Goal: Task Accomplishment & Management: Manage account settings

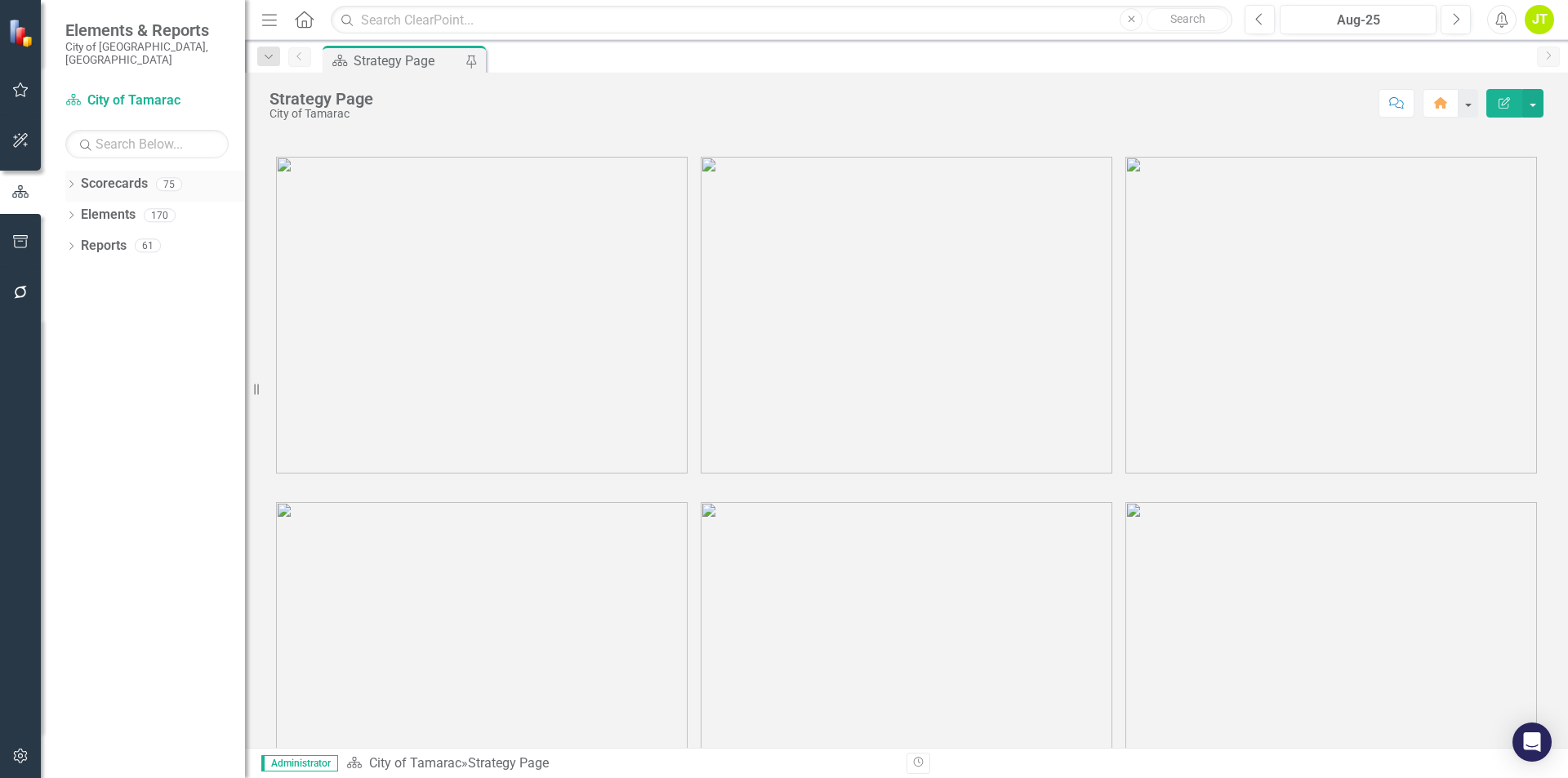
click at [68, 182] on icon "Dropdown" at bounding box center [71, 186] width 11 height 9
click at [78, 210] on icon "Dropdown" at bounding box center [79, 215] width 12 height 10
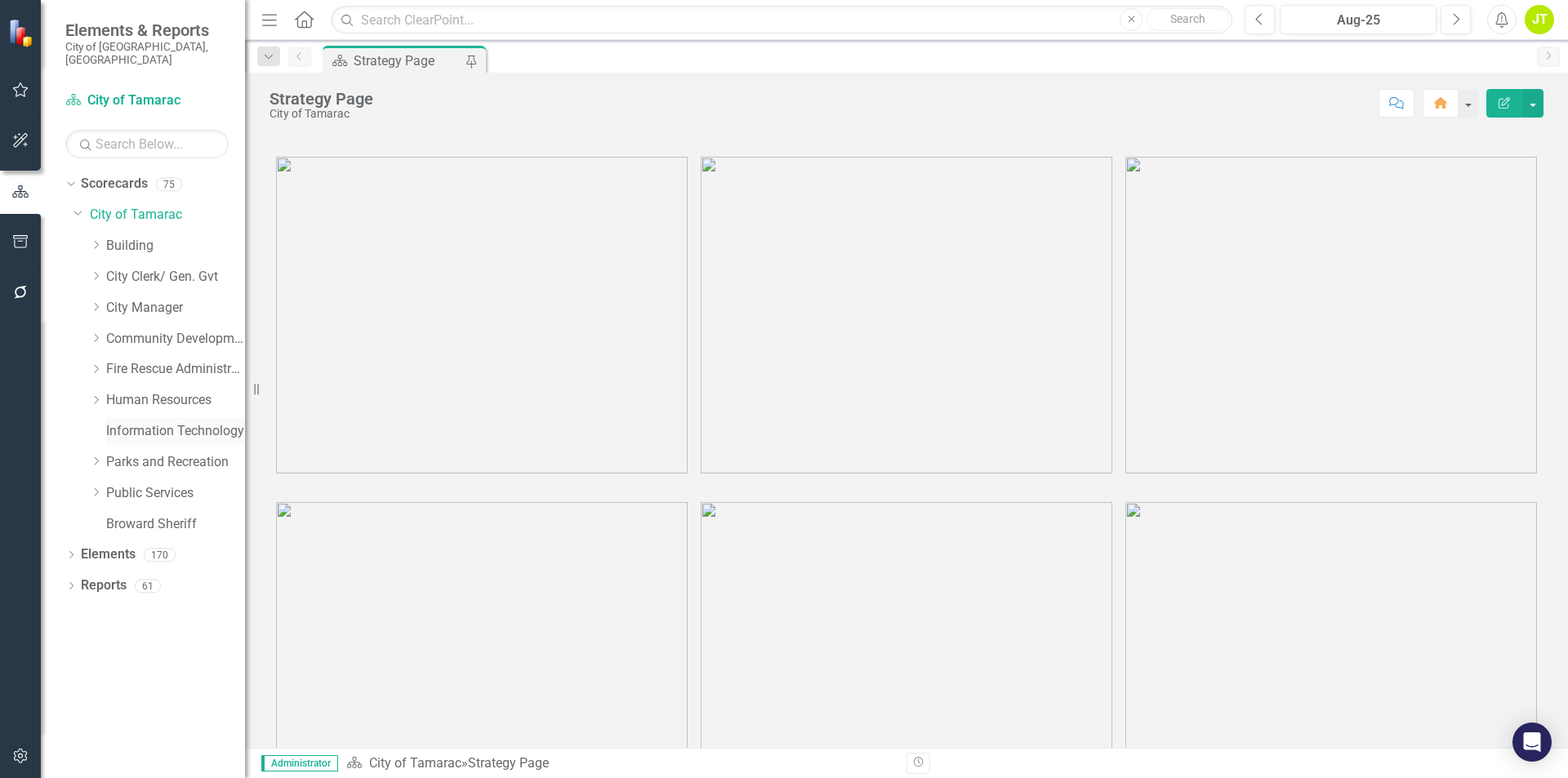
click at [128, 422] on link "Information Technology" at bounding box center [175, 431] width 139 height 18
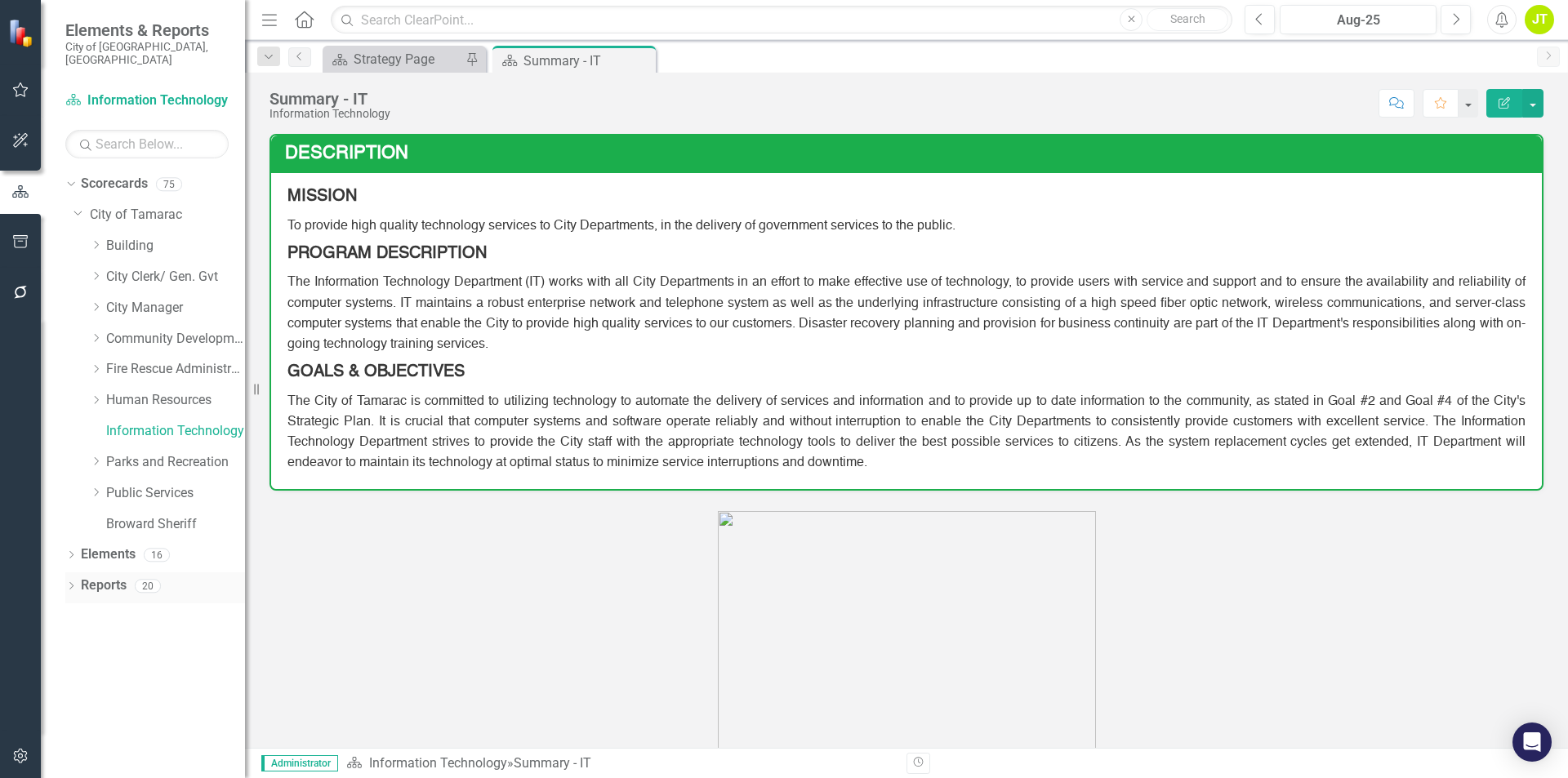
click at [71, 583] on icon "Dropdown" at bounding box center [71, 587] width 11 height 9
click at [80, 730] on icon at bounding box center [79, 734] width 4 height 7
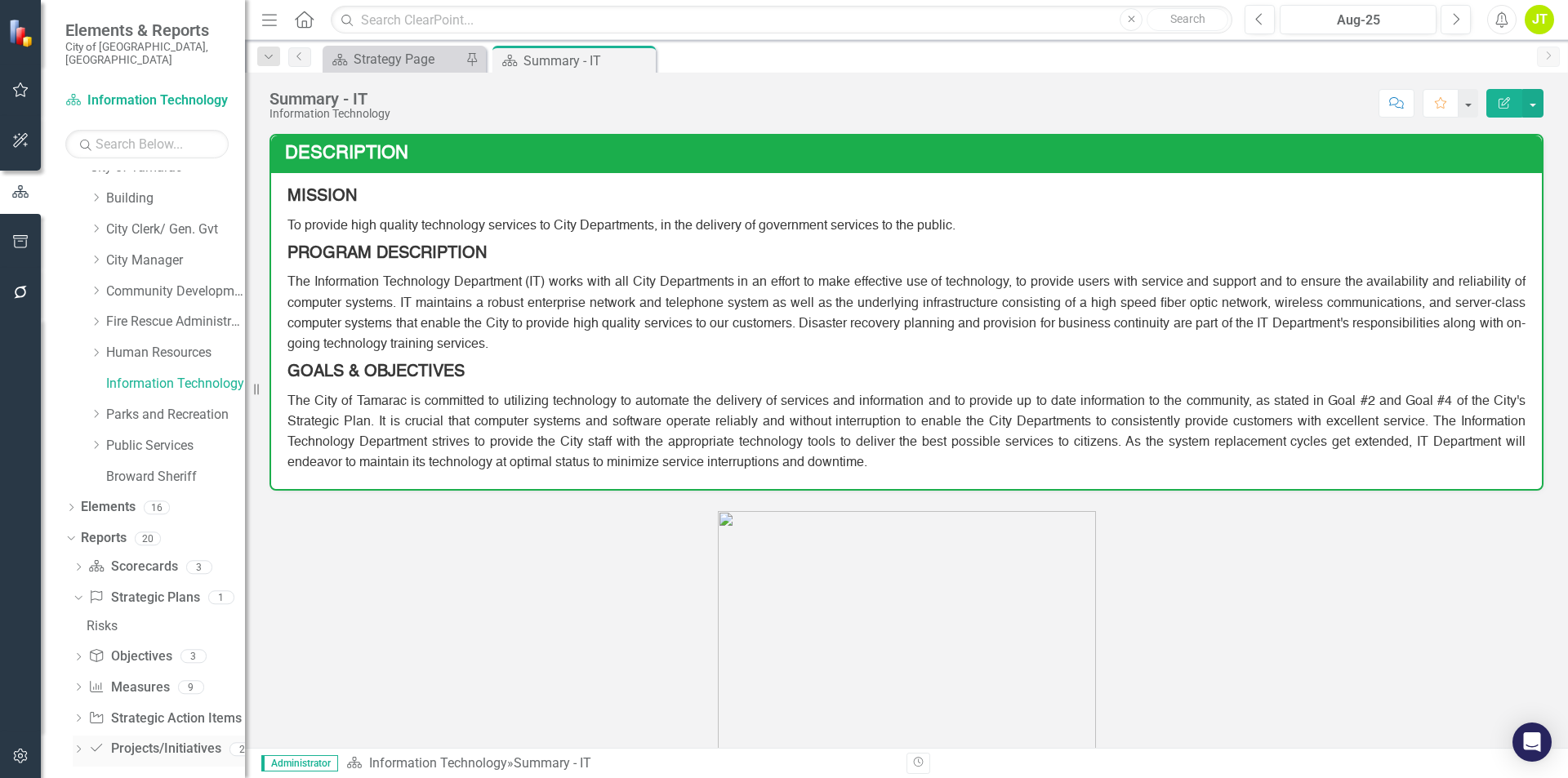
click at [77, 745] on div "Dropdown" at bounding box center [78, 751] width 11 height 14
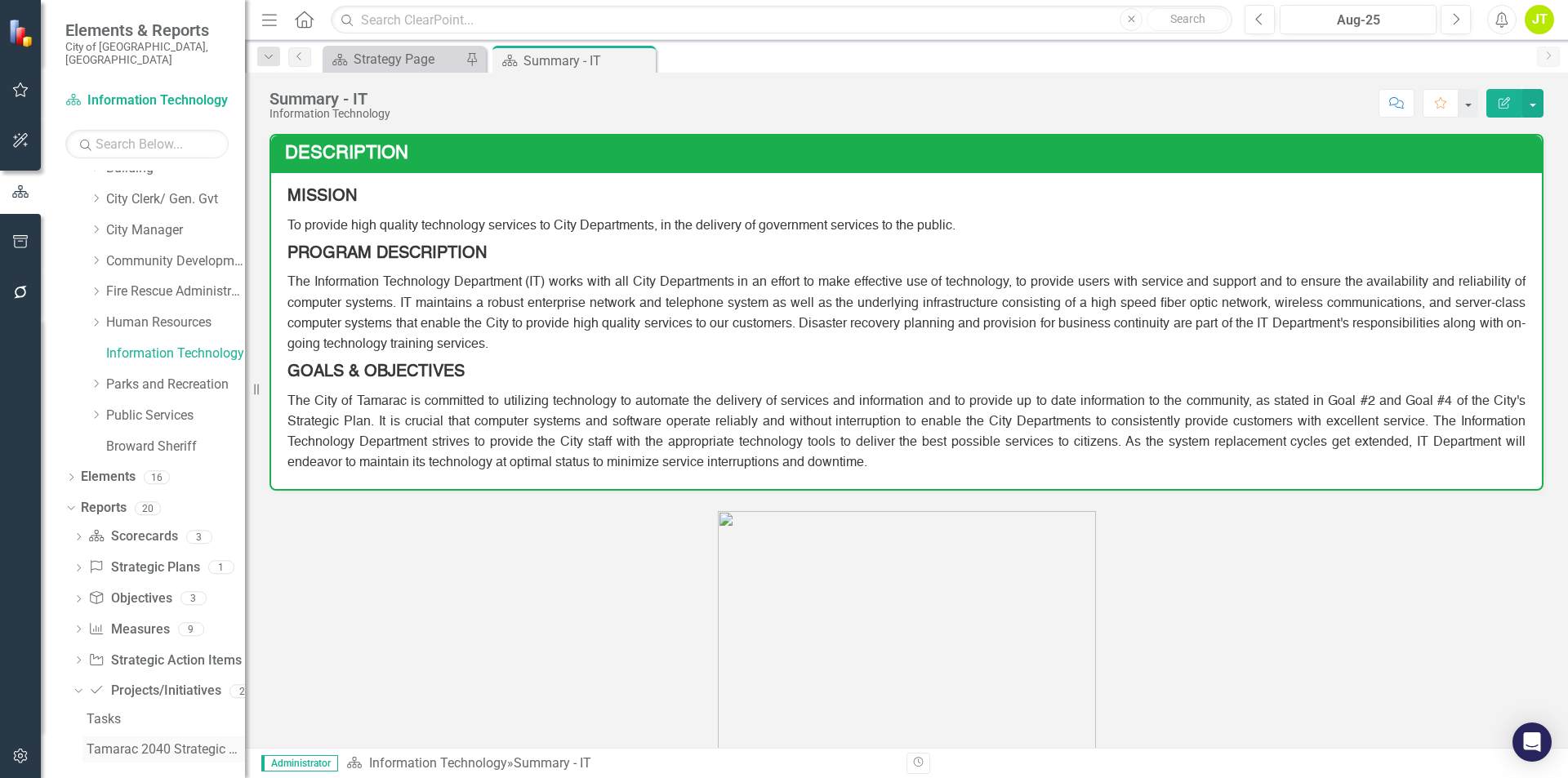
click at [139, 742] on div "Tamarac 2040 Strategic Plan - Departmental Action Plan" at bounding box center [165, 750] width 159 height 15
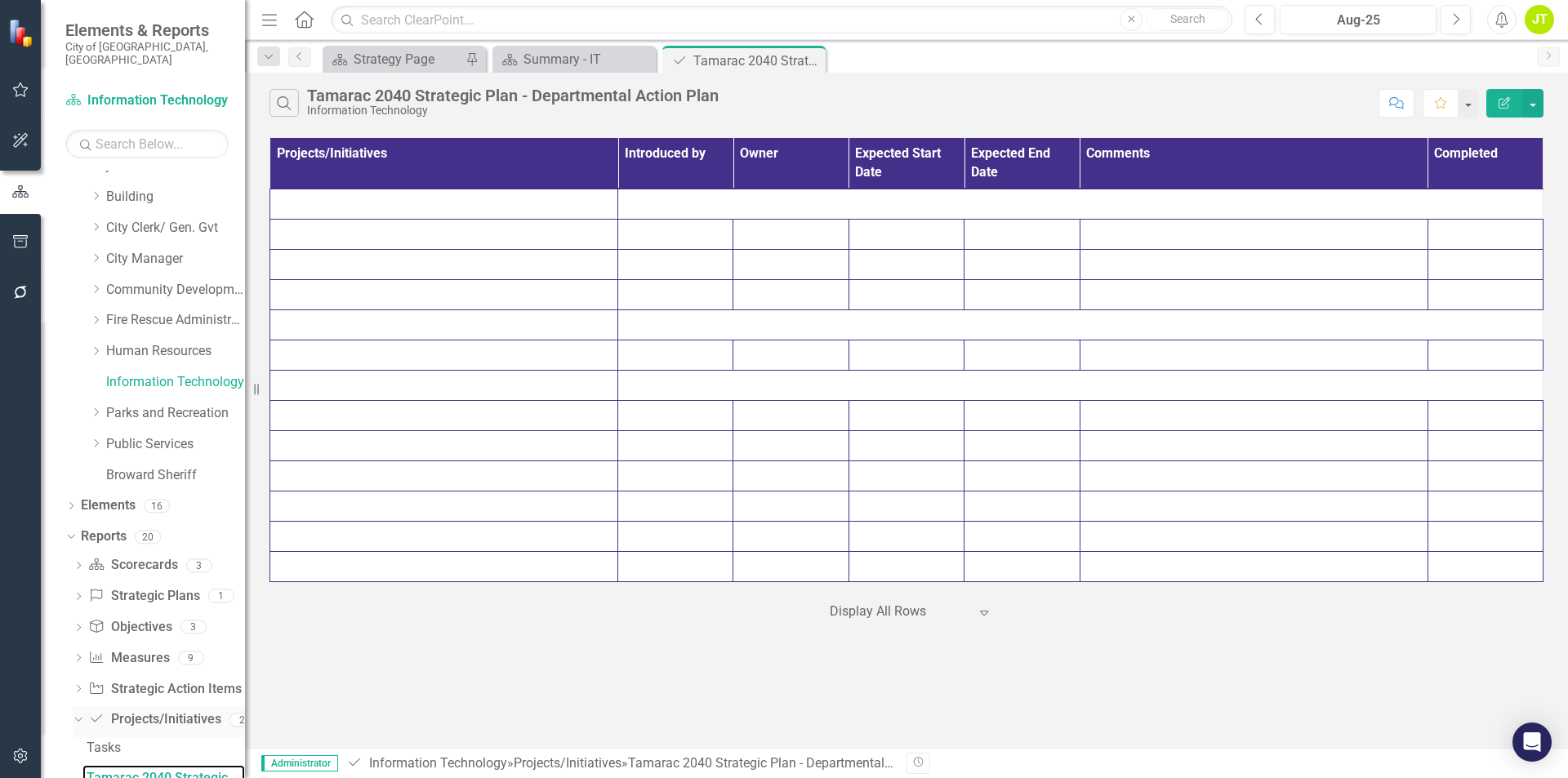
scroll to position [78, 0]
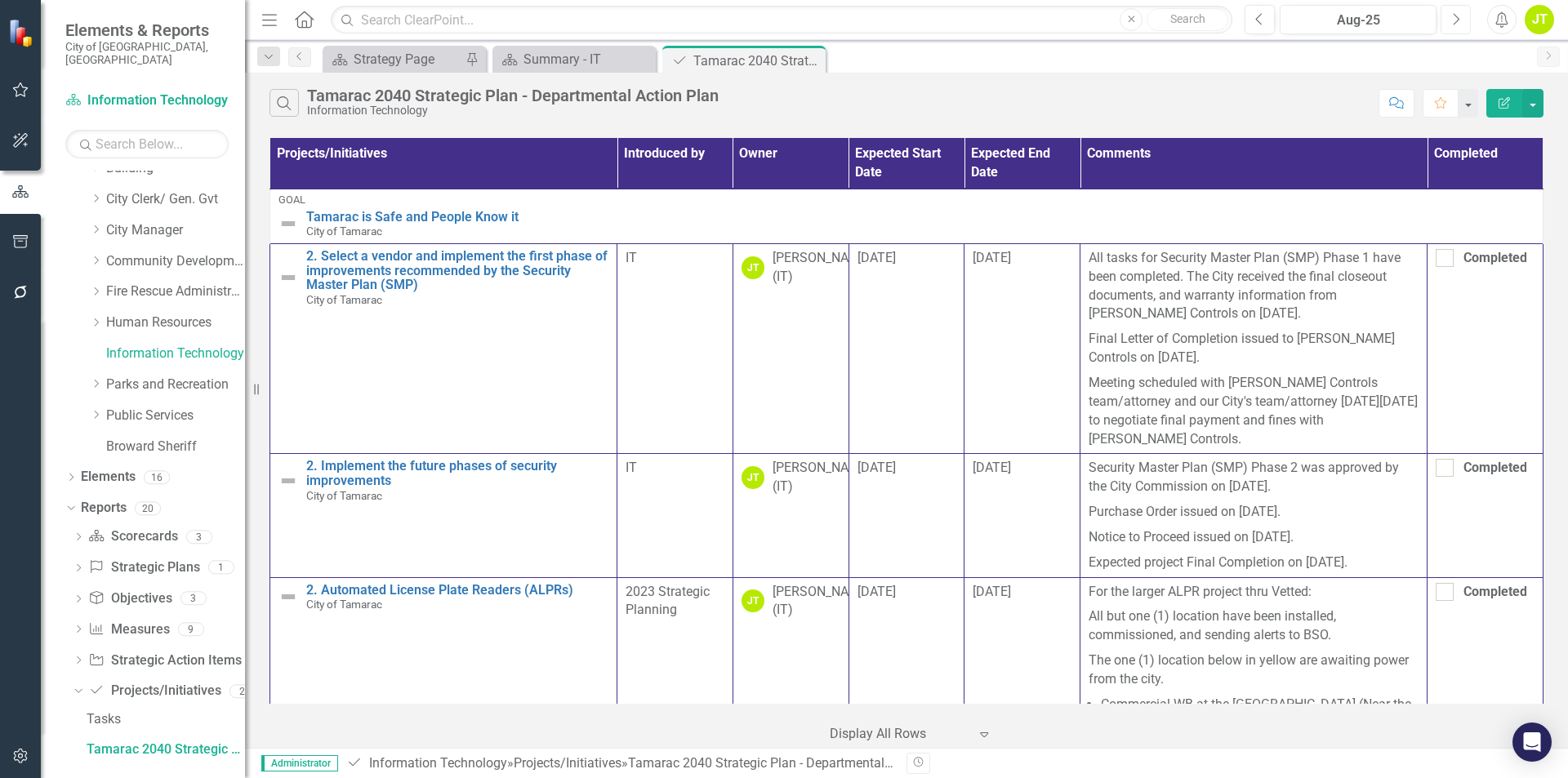
click at [1456, 13] on icon "Next" at bounding box center [1456, 19] width 9 height 15
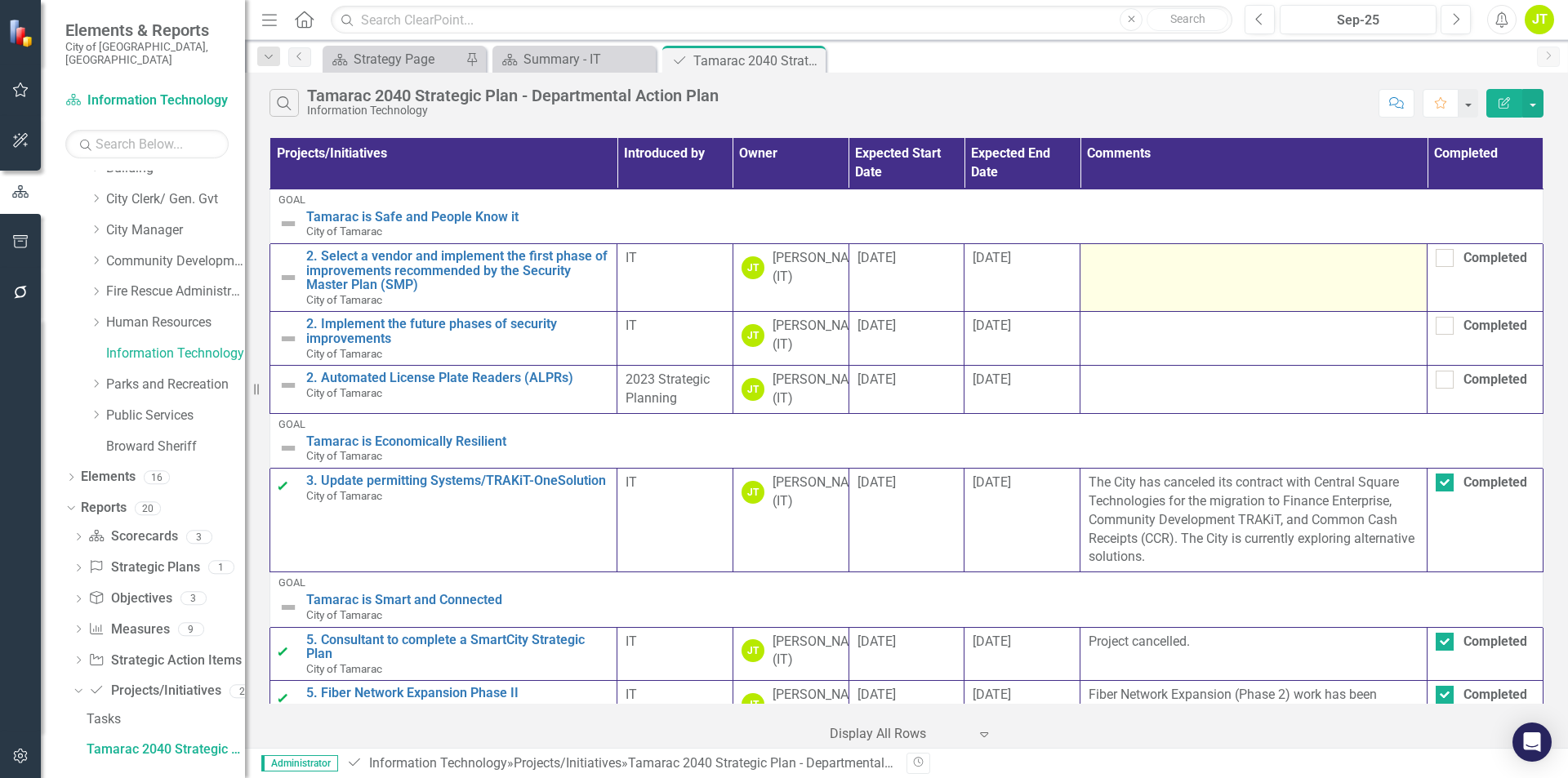
click at [1177, 283] on td at bounding box center [1253, 277] width 347 height 68
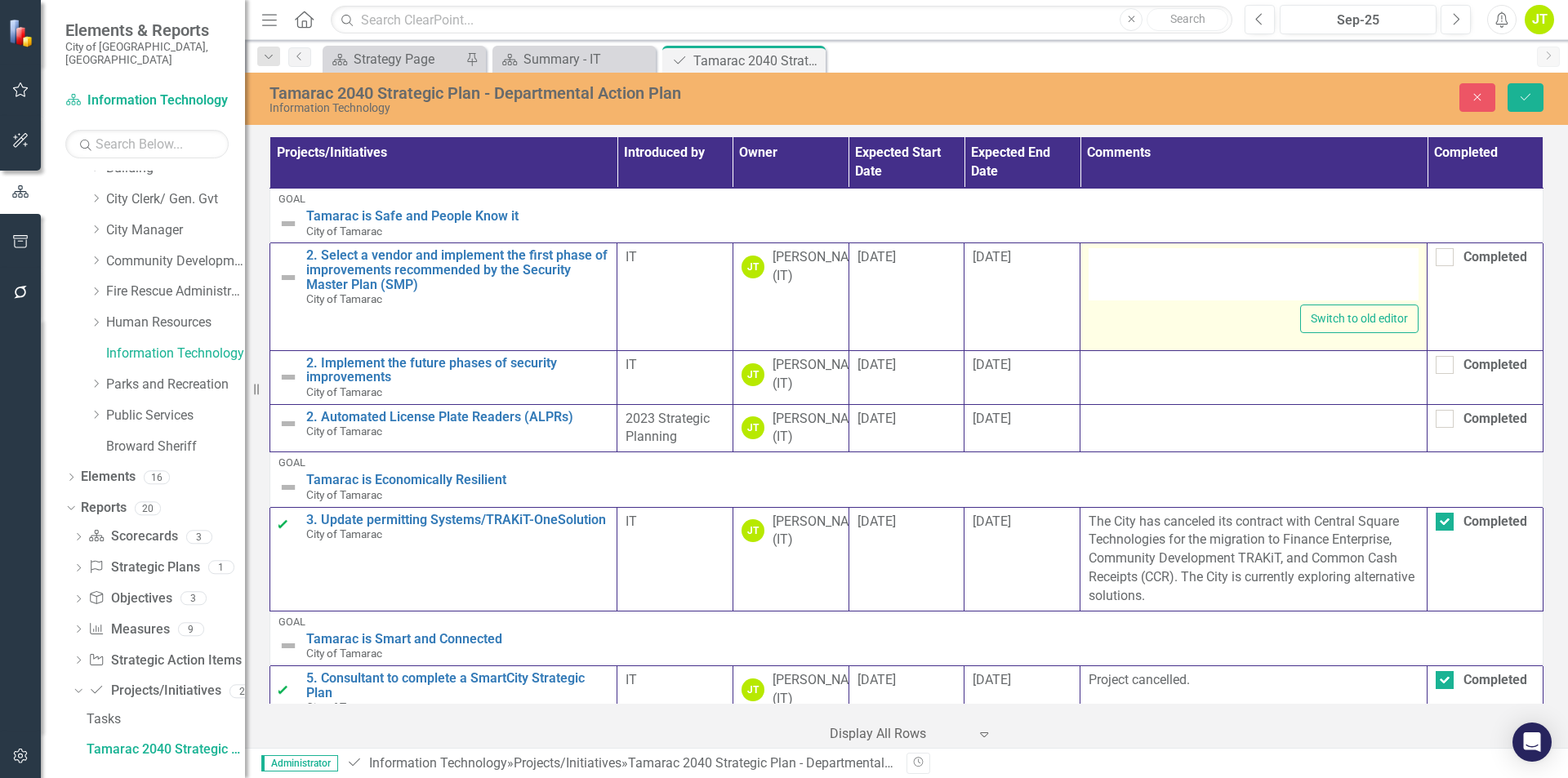
click at [1175, 364] on div at bounding box center [1253, 365] width 330 height 19
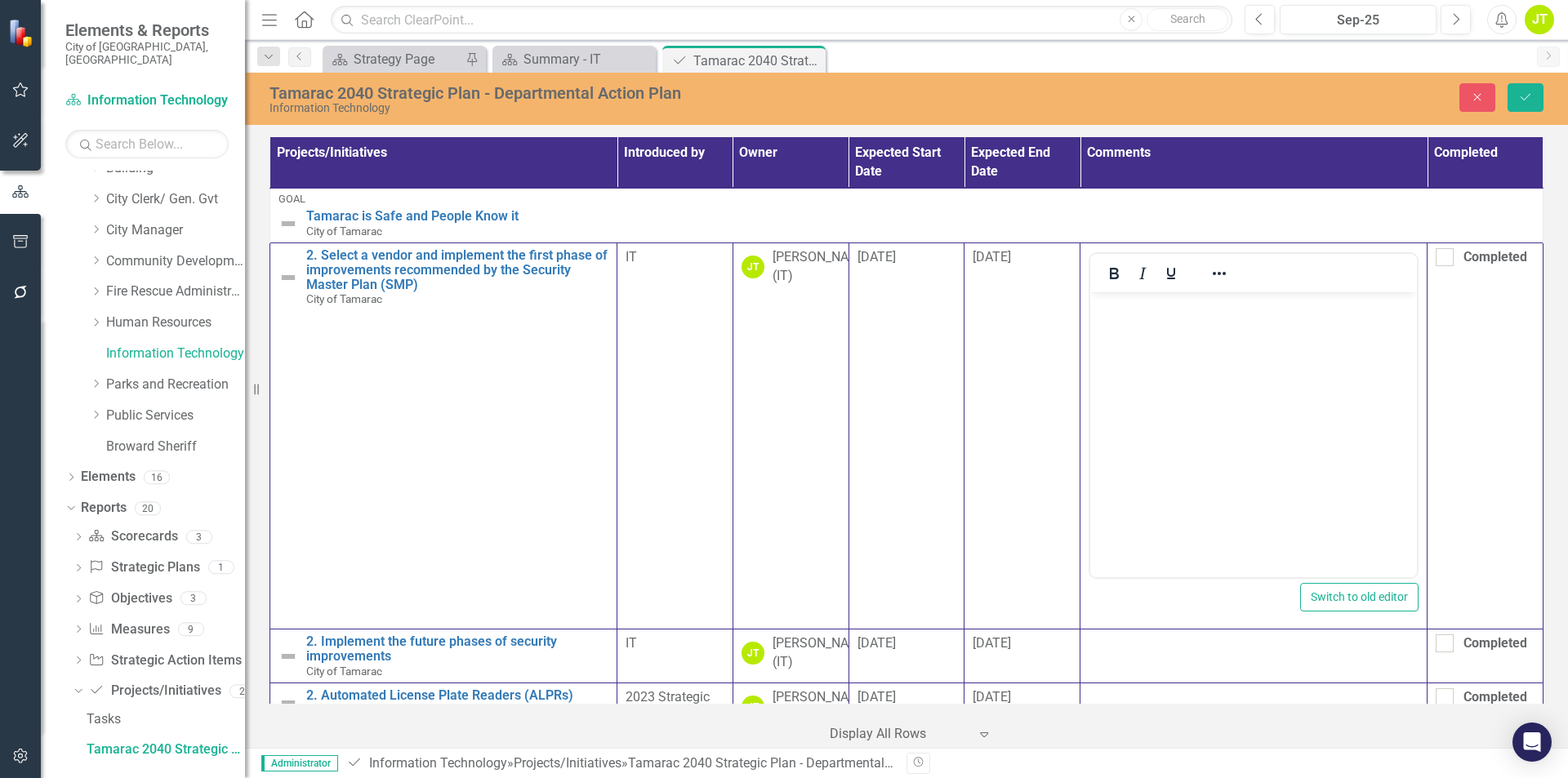
click at [1179, 299] on p "Rich Text Area. Press ALT-0 for help." at bounding box center [1253, 306] width 318 height 19
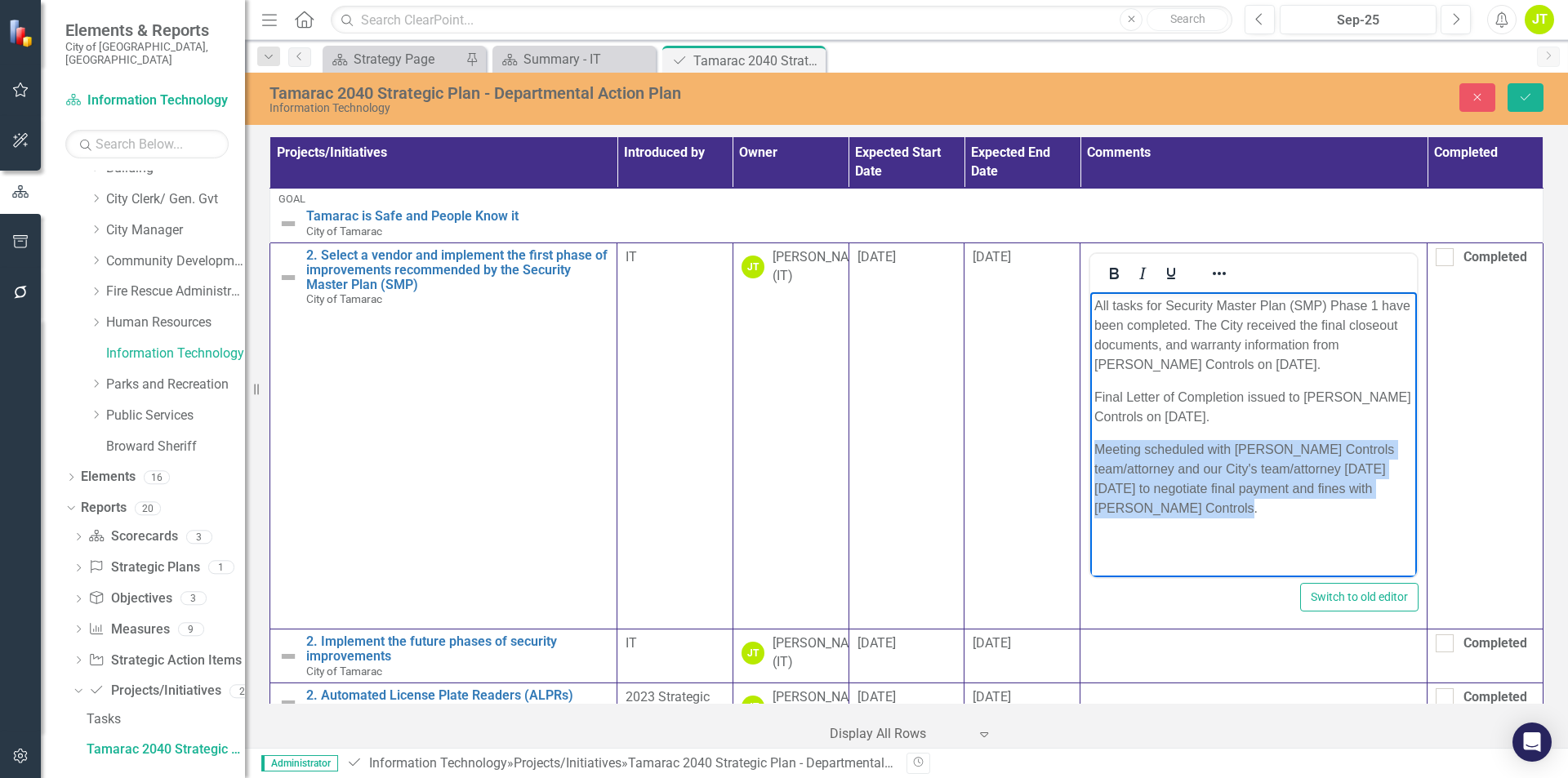
drag, startPoint x: 1273, startPoint y: 508, endPoint x: 1068, endPoint y: 451, distance: 212.8
click at [1090, 451] on html "All tasks for Security Master Plan (SMP) Phase 1 have been completed. The City …" at bounding box center [1253, 415] width 327 height 245
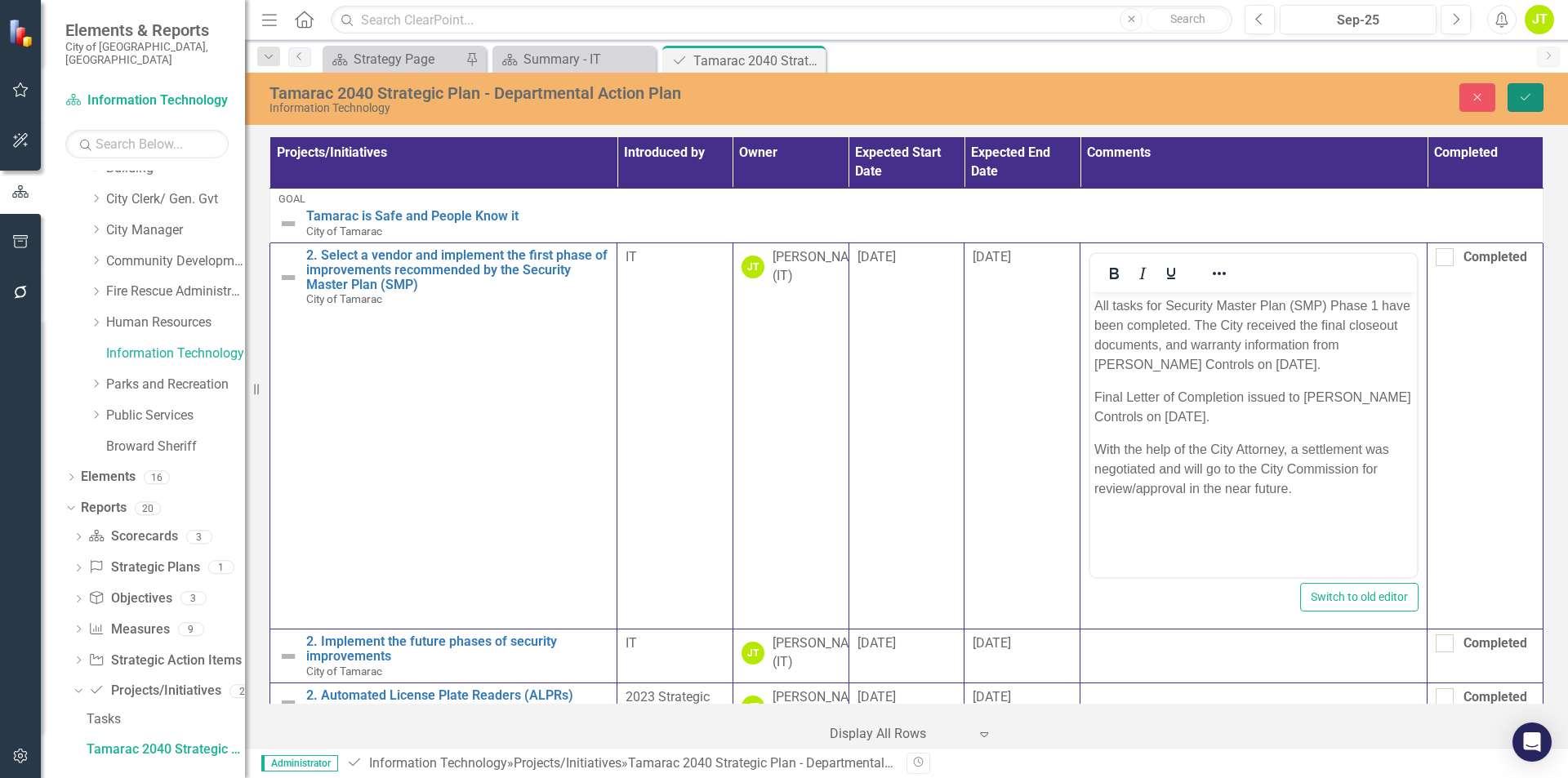
click at [1526, 106] on button "Save" at bounding box center [1525, 97] width 36 height 28
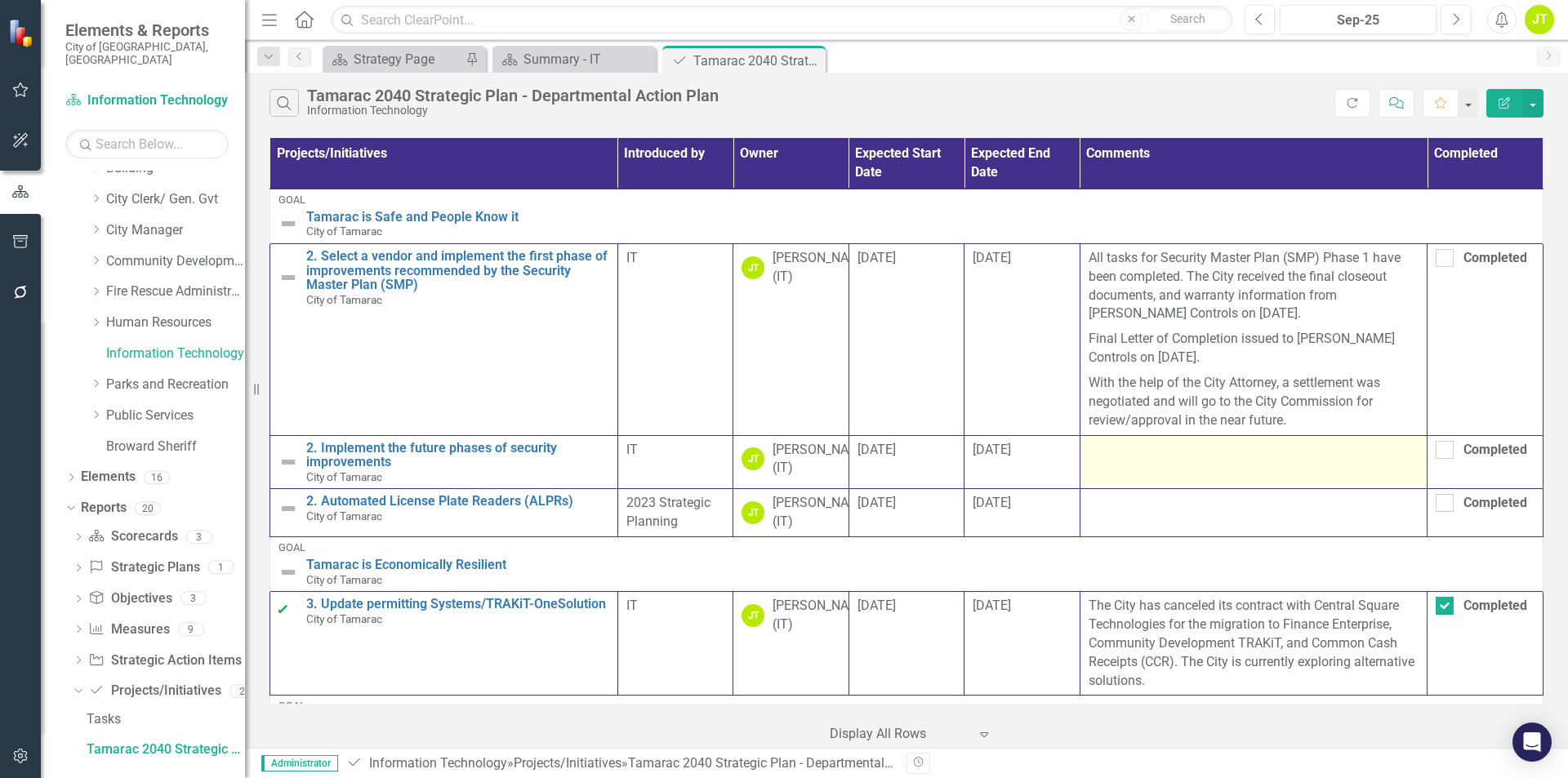
click at [1185, 486] on td at bounding box center [1253, 461] width 348 height 54
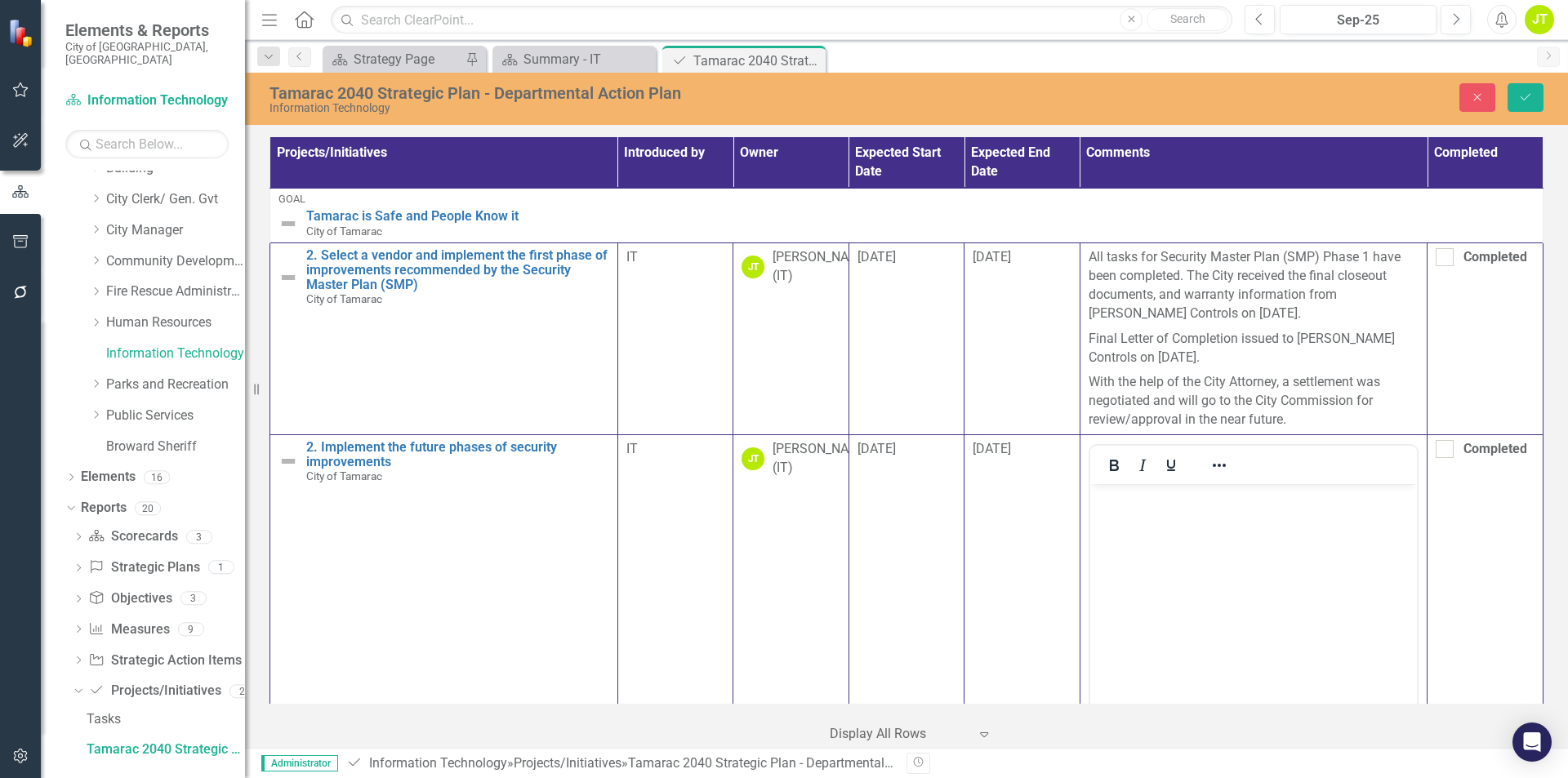
click at [1192, 563] on body "Rich Text Area. Press ALT-0 for help." at bounding box center [1252, 606] width 328 height 245
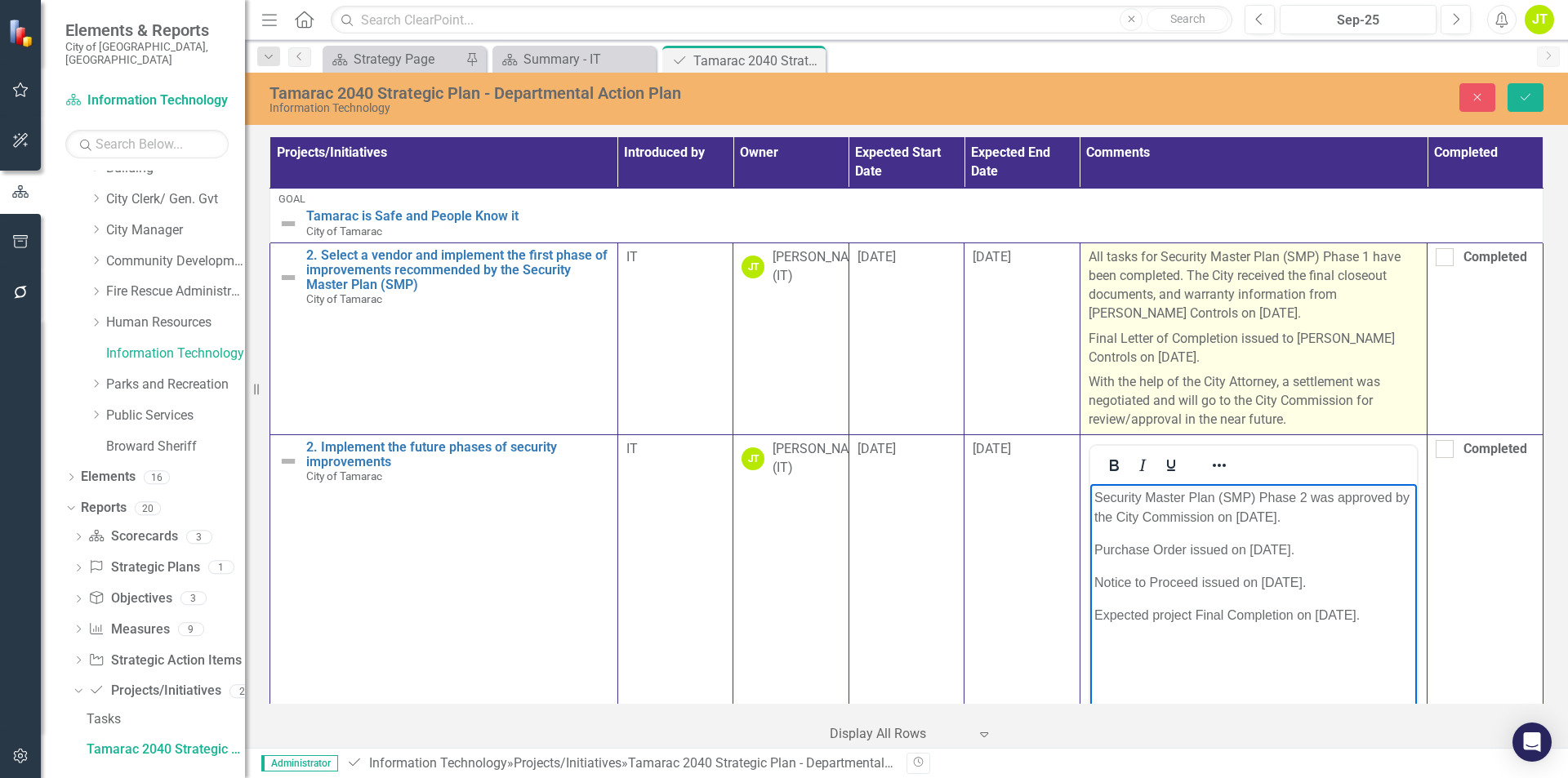
scroll to position [82, 0]
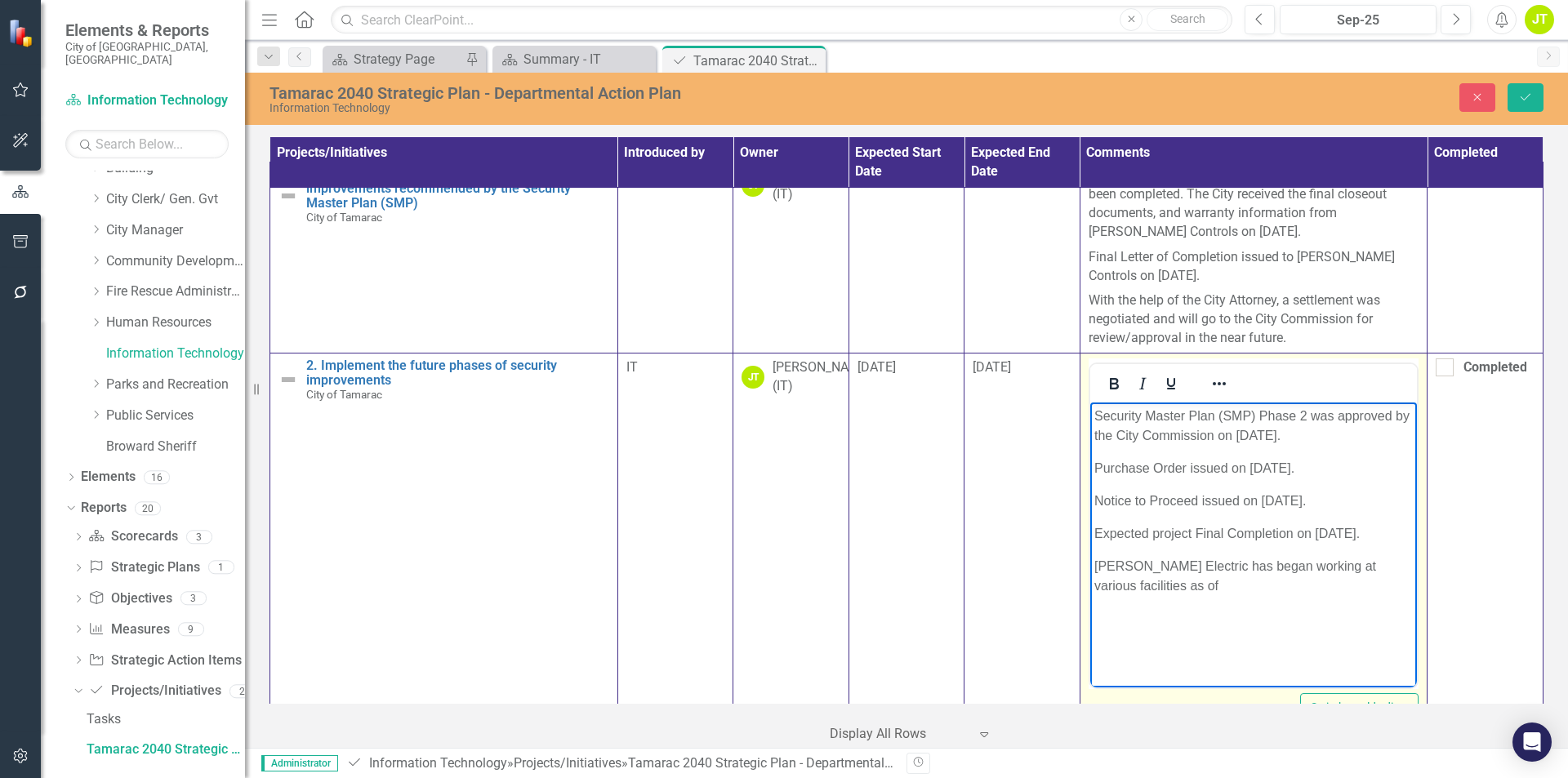
click at [1227, 611] on body "Security Master Plan (SMP) Phase 2 was approved by the City Commission on [DATE…" at bounding box center [1252, 524] width 328 height 245
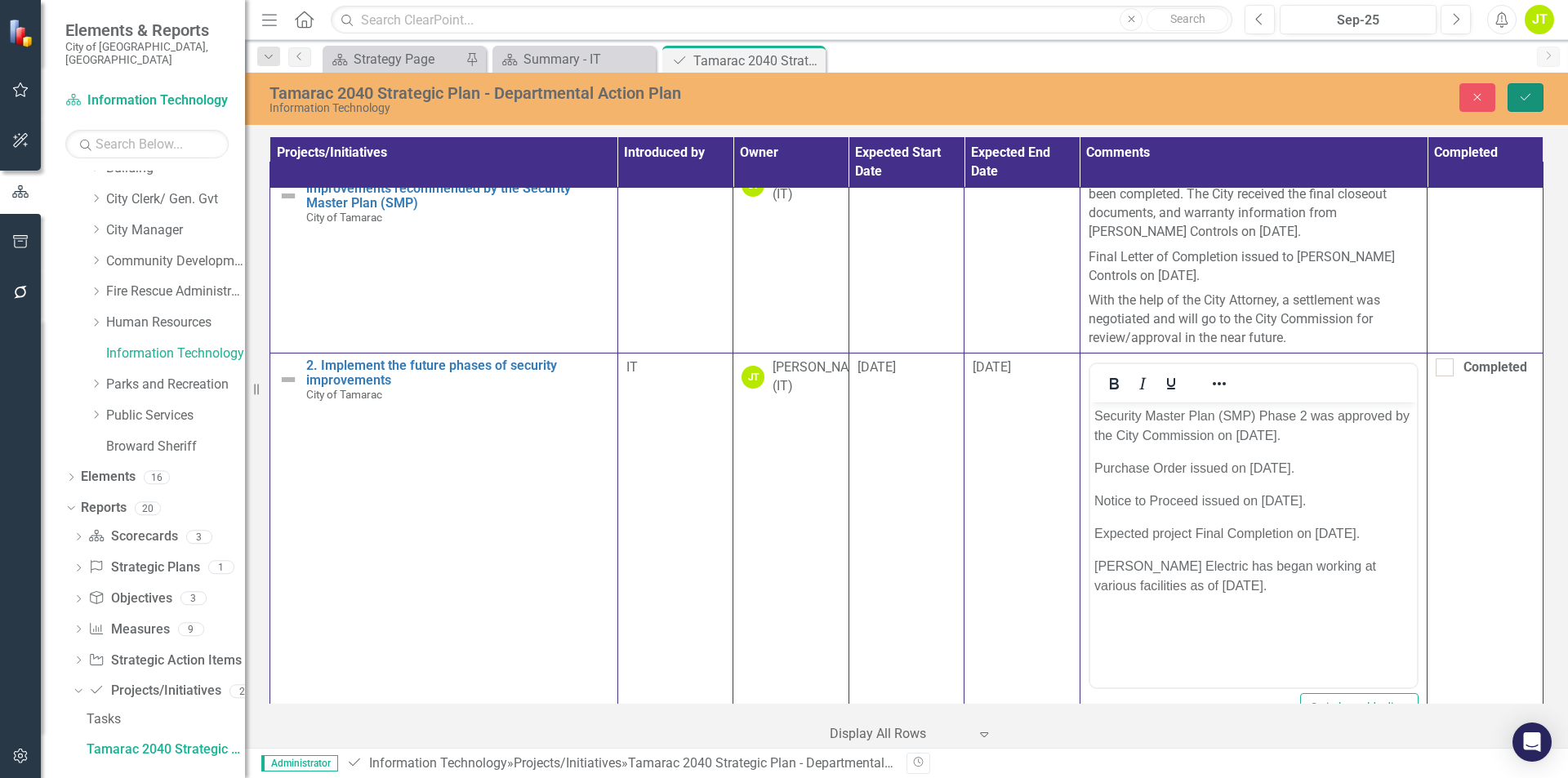
click at [1529, 94] on icon "Save" at bounding box center [1526, 97] width 15 height 11
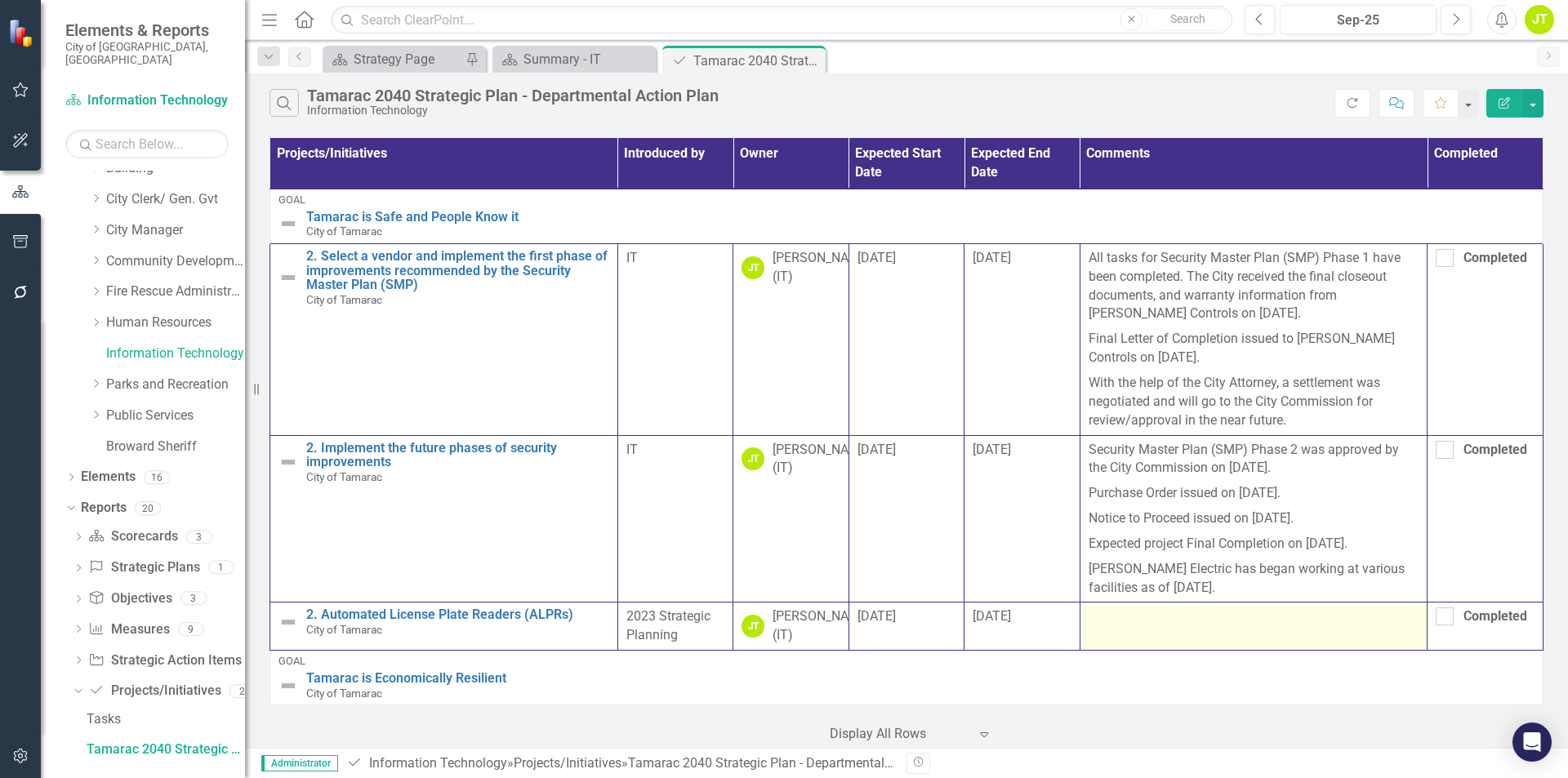
click at [1200, 624] on div at bounding box center [1253, 617] width 330 height 19
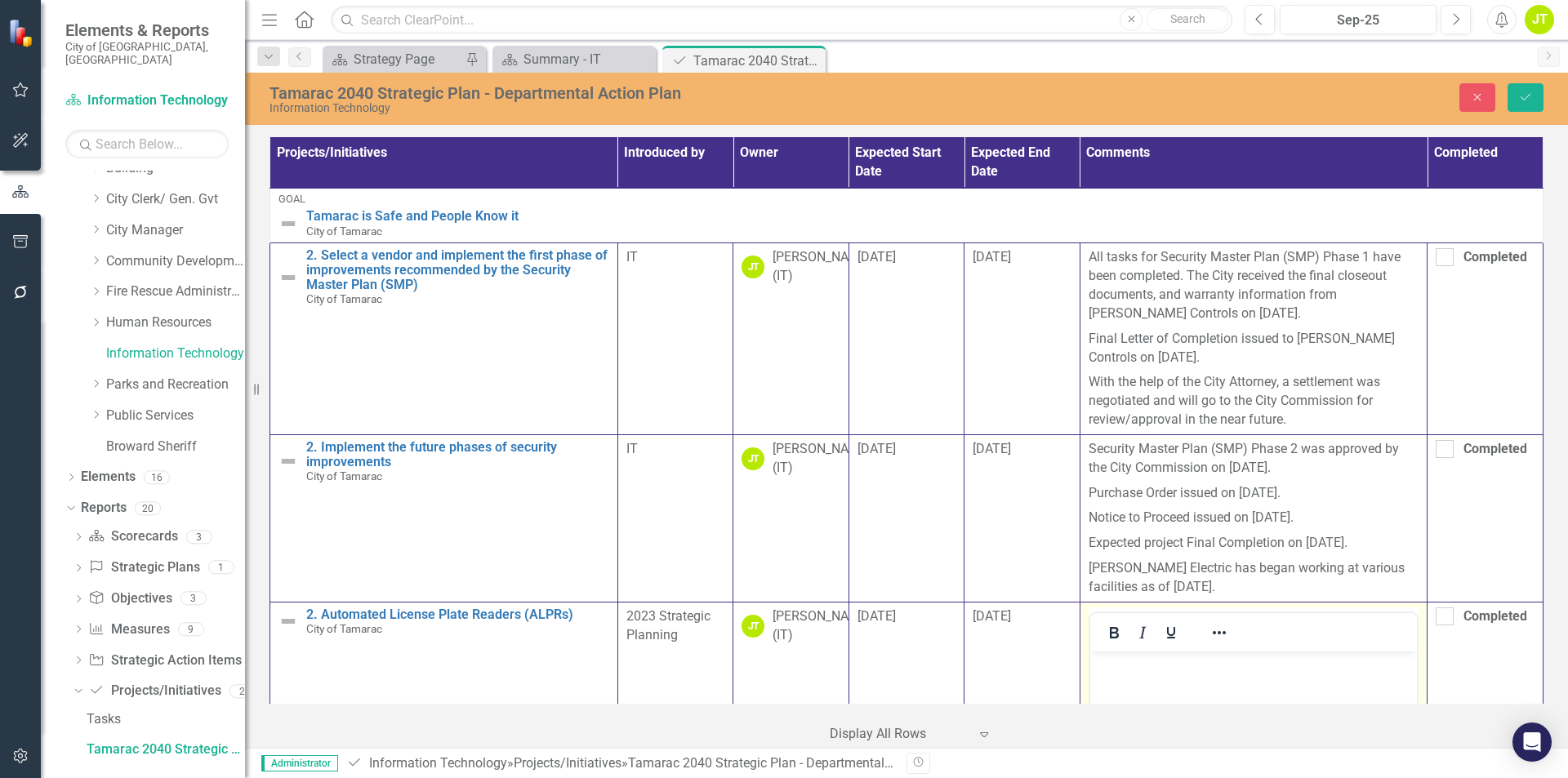
scroll to position [0, 0]
click at [1202, 674] on body "Rich Text Area. Press ALT-0 for help." at bounding box center [1252, 772] width 328 height 245
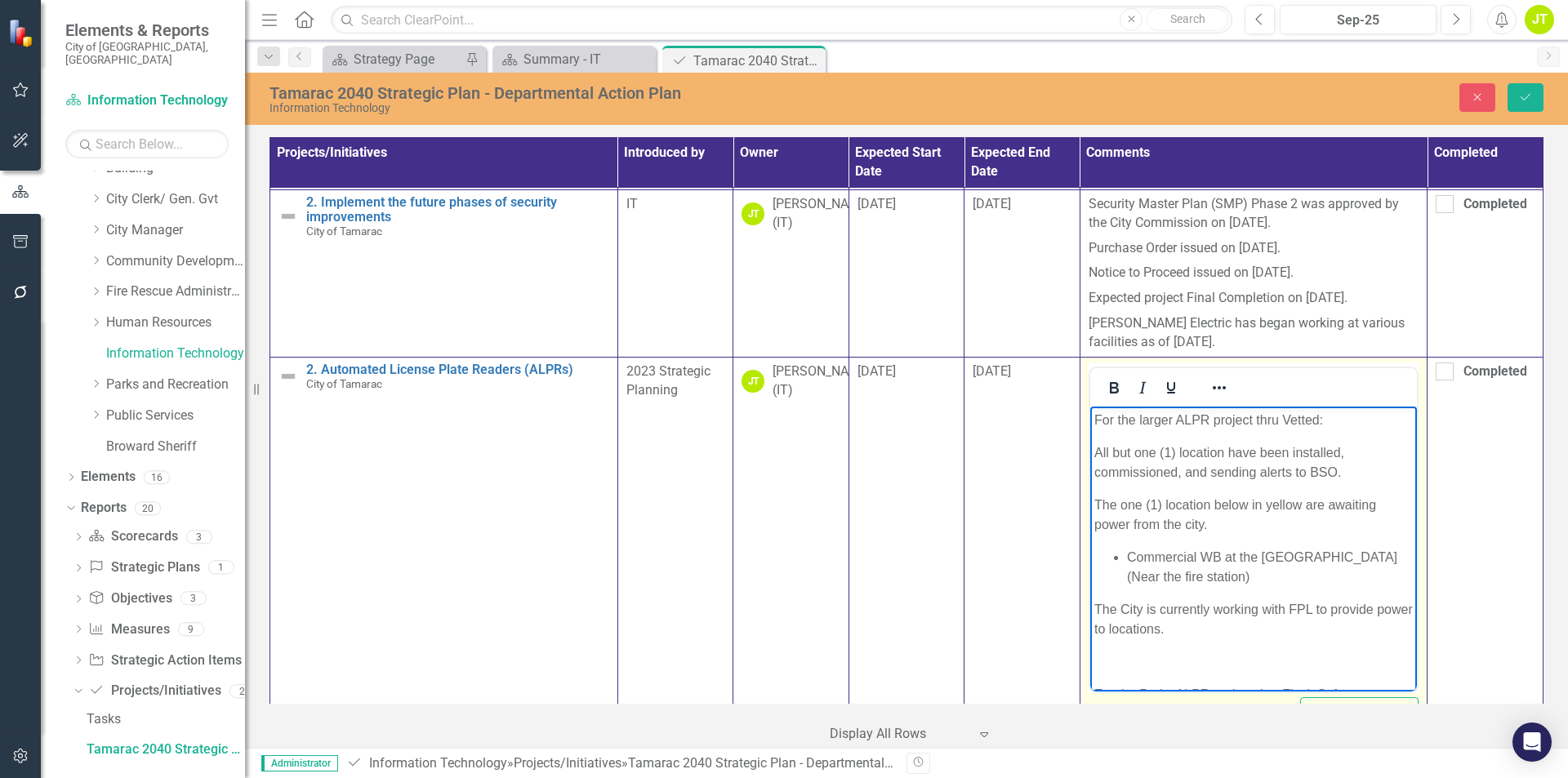
scroll to position [82, 0]
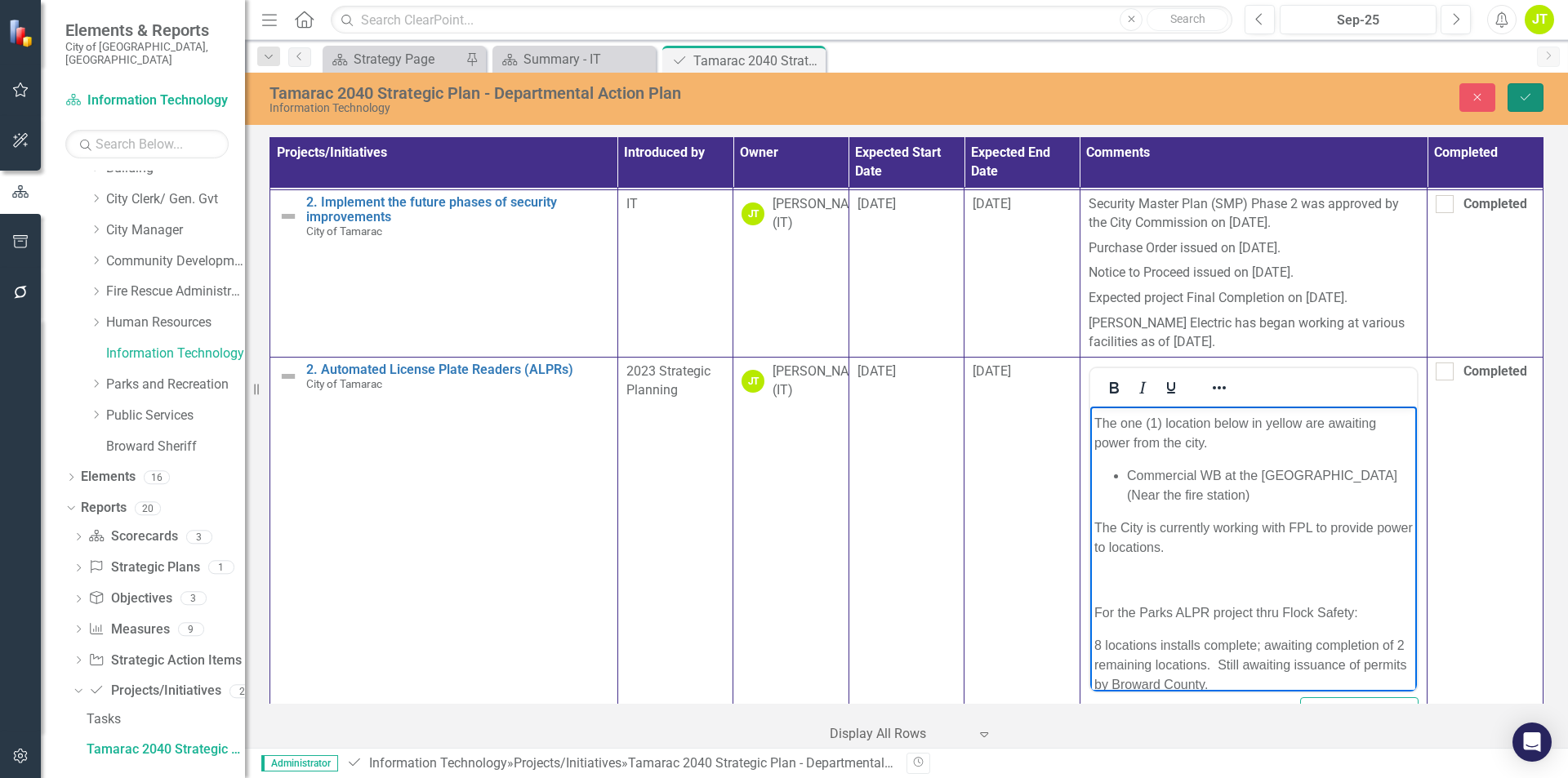
click at [1529, 103] on button "Save" at bounding box center [1525, 97] width 36 height 28
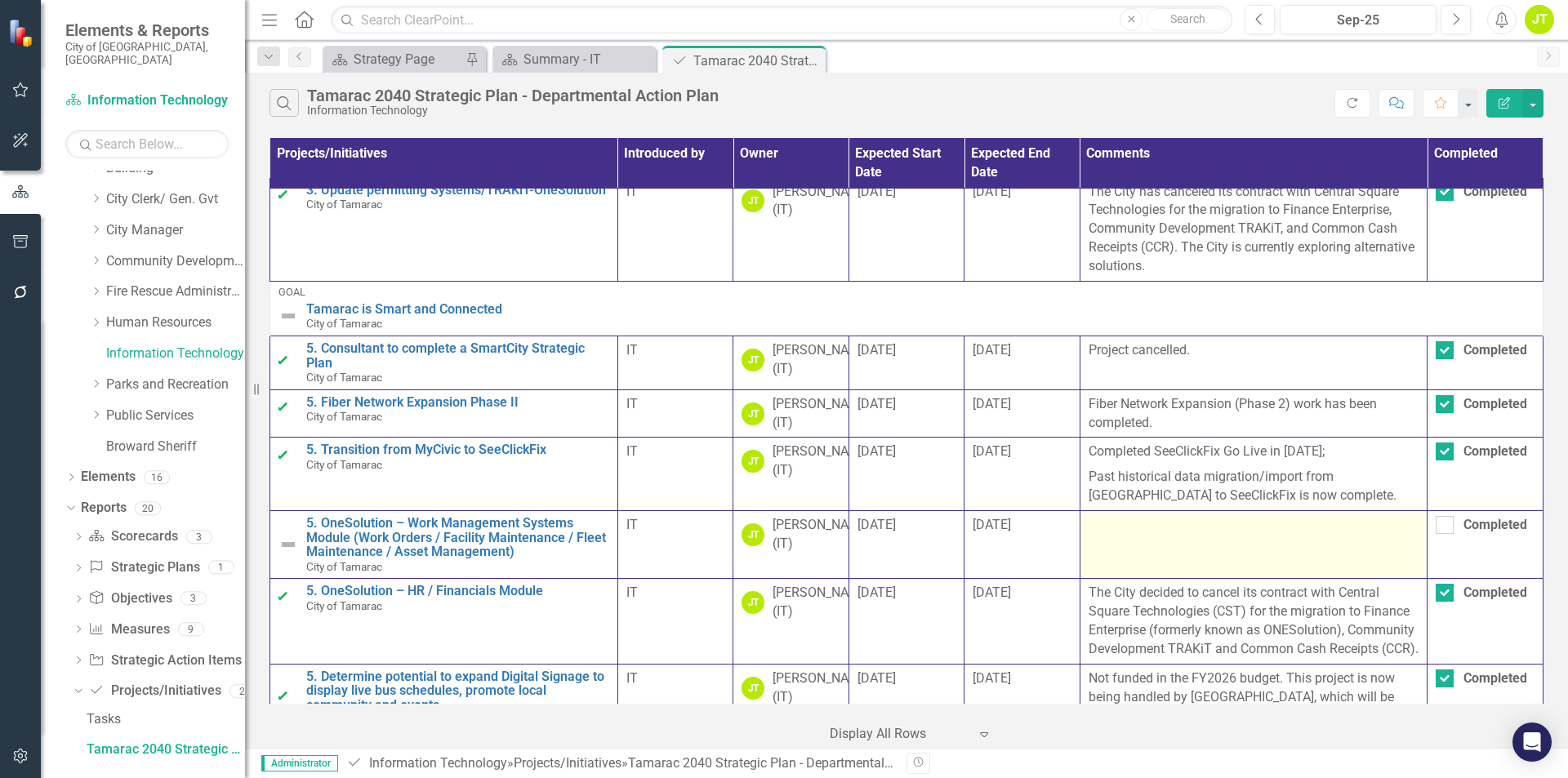
scroll to position [817, 0]
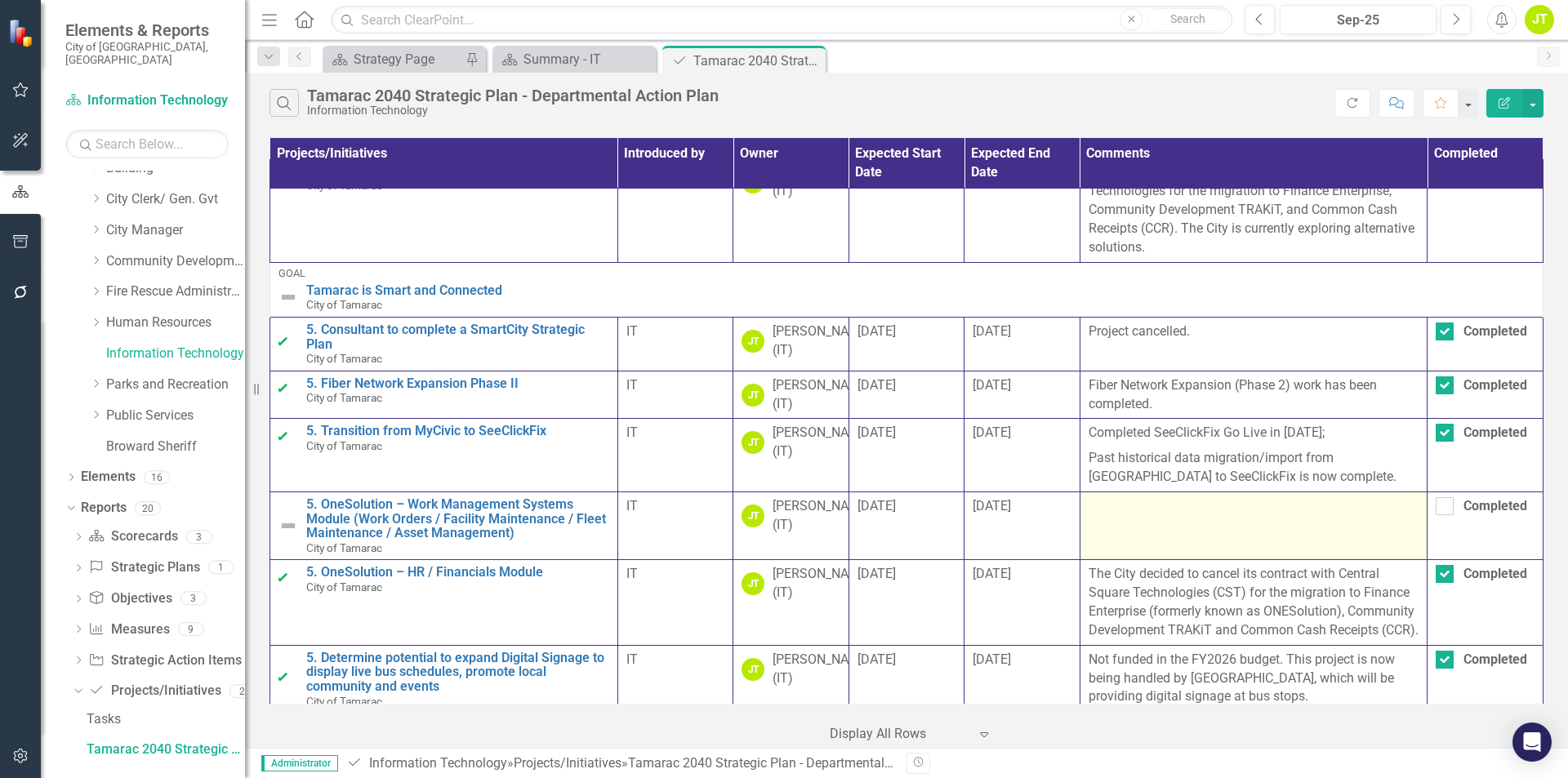
click at [1118, 550] on td at bounding box center [1253, 526] width 348 height 68
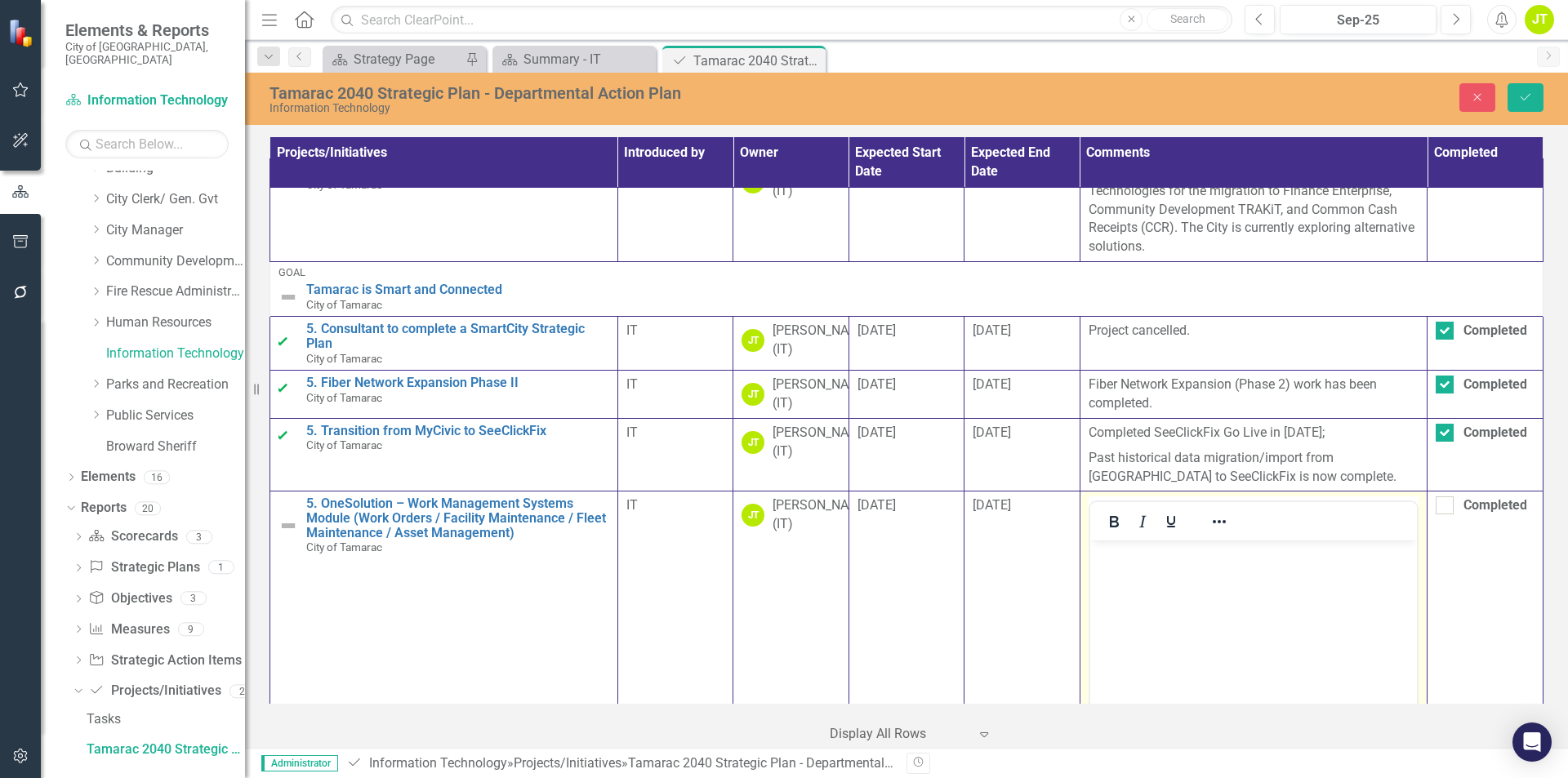
scroll to position [0, 0]
click at [1171, 588] on body "Rich Text Area. Press ALT-0 for help." at bounding box center [1252, 662] width 328 height 245
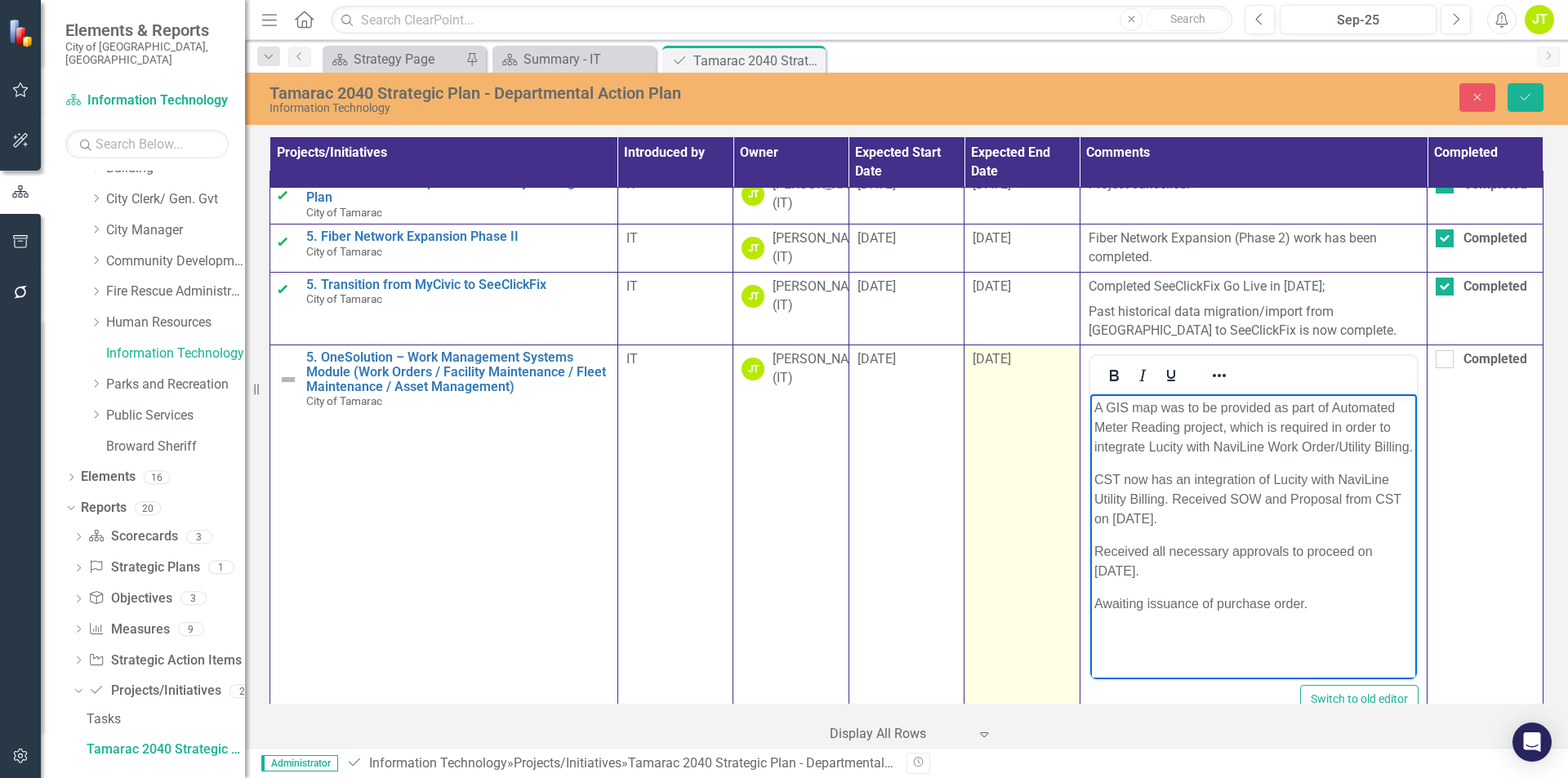
scroll to position [980, 0]
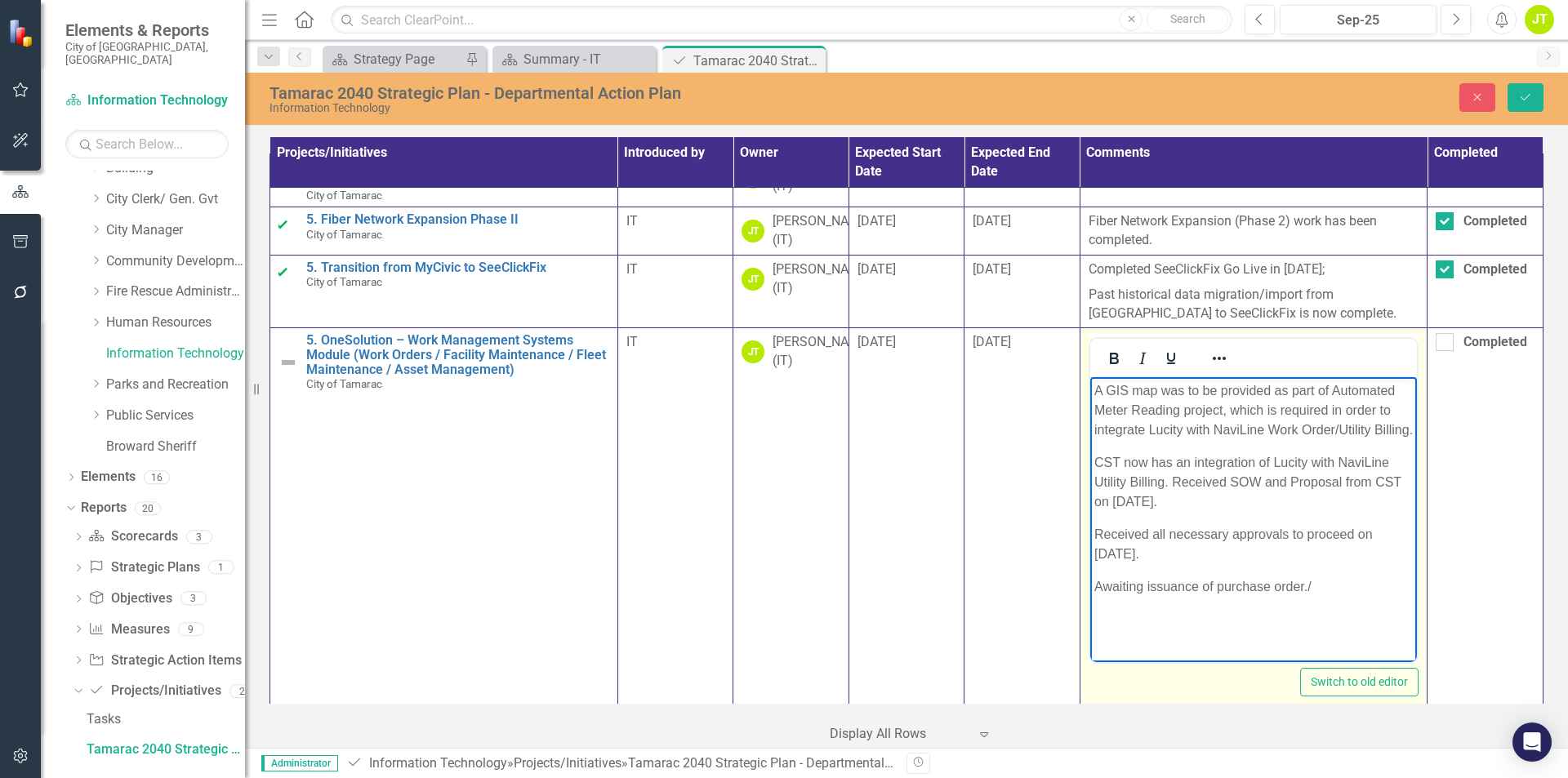
drag, startPoint x: 1207, startPoint y: 573, endPoint x: 1334, endPoint y: 627, distance: 138.0
click at [1334, 622] on body "A GIS map was to be provided as part of Automated Meter Reading project, which …" at bounding box center [1252, 499] width 328 height 245
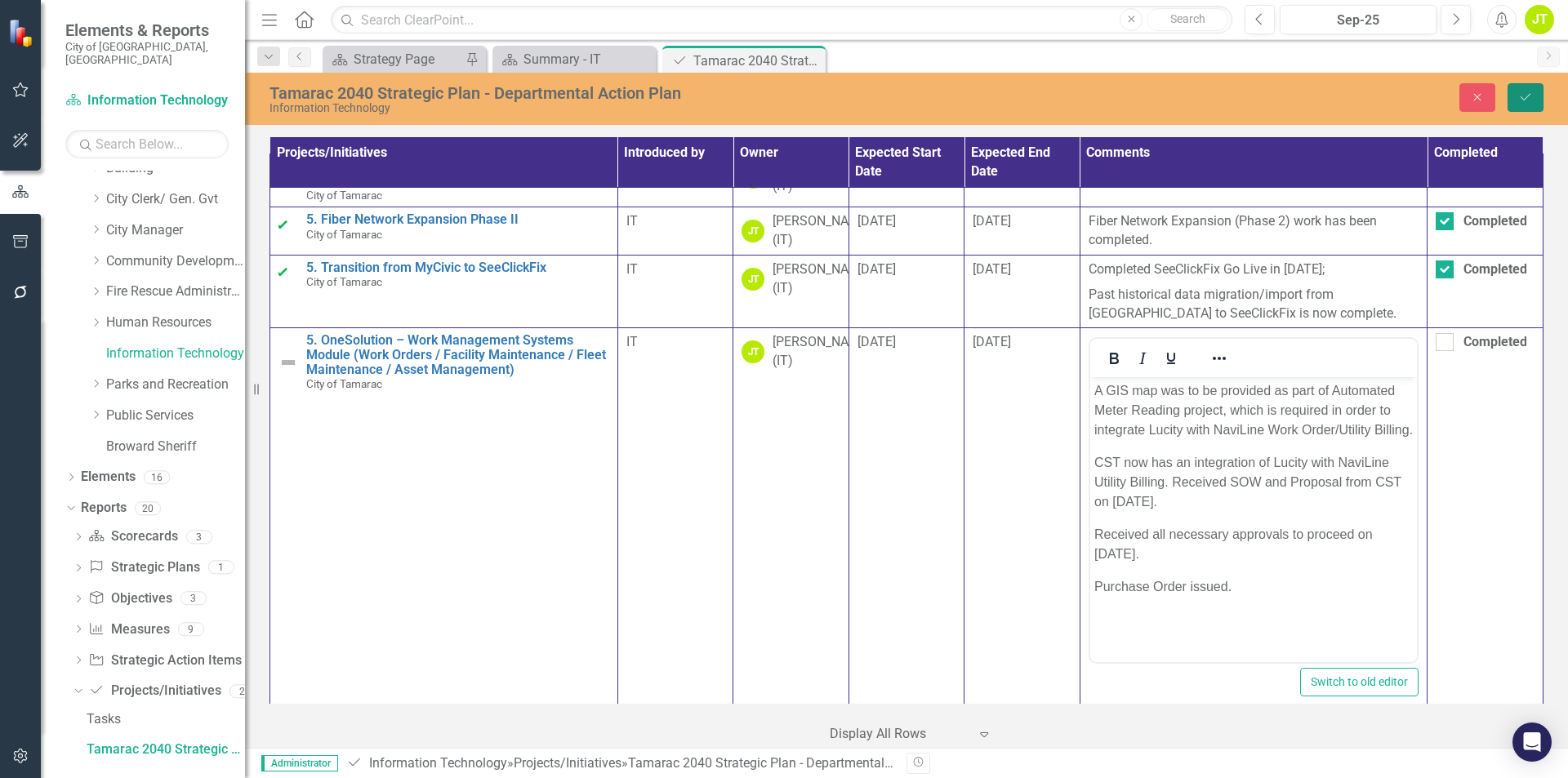
click at [1520, 95] on icon "Save" at bounding box center [1526, 97] width 15 height 11
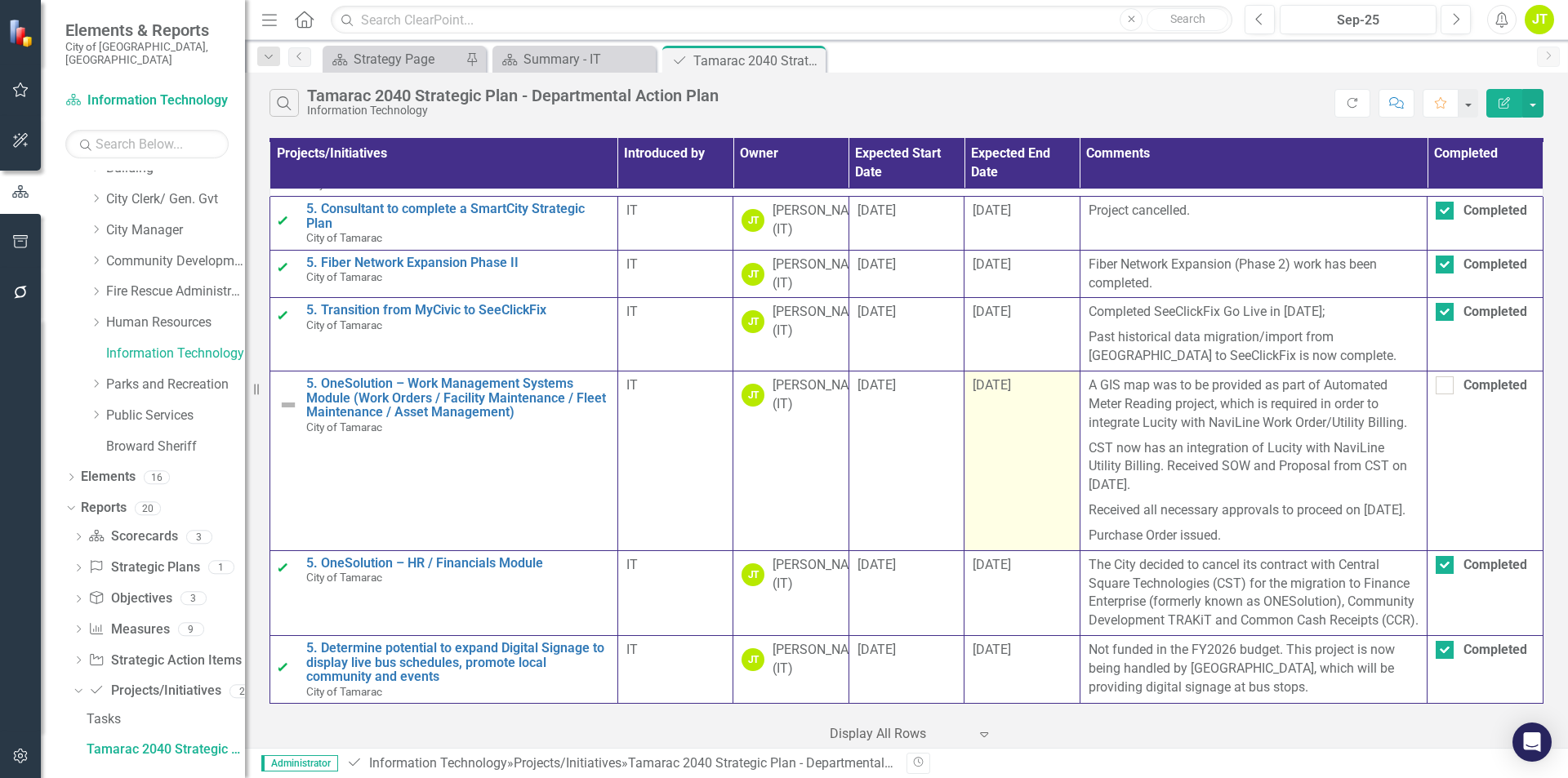
scroll to position [988, 0]
